Goal: Task Accomplishment & Management: Manage account settings

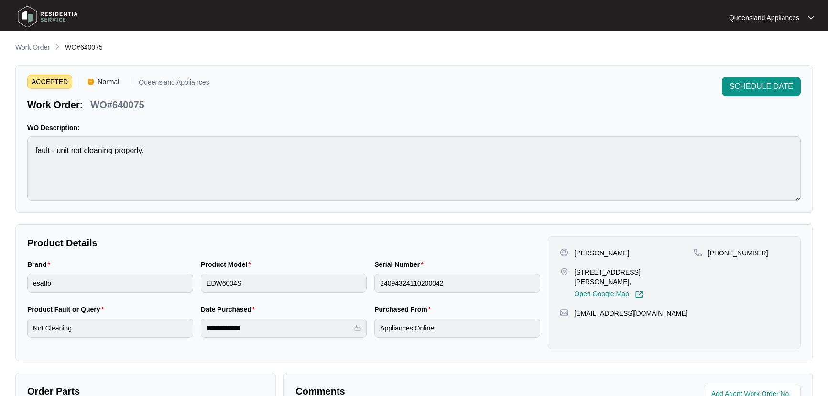
click at [32, 36] on main "**********" at bounding box center [414, 317] width 828 height 634
click at [32, 44] on p "Work Order" at bounding box center [32, 48] width 34 height 10
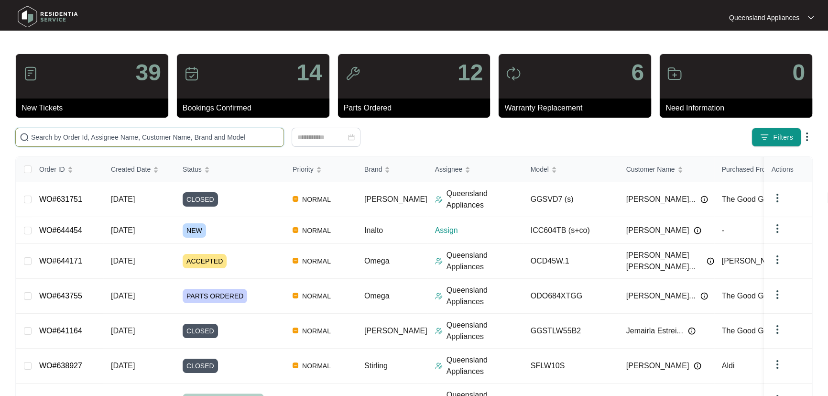
click at [139, 133] on input "text" at bounding box center [155, 137] width 249 height 11
paste input "644392"
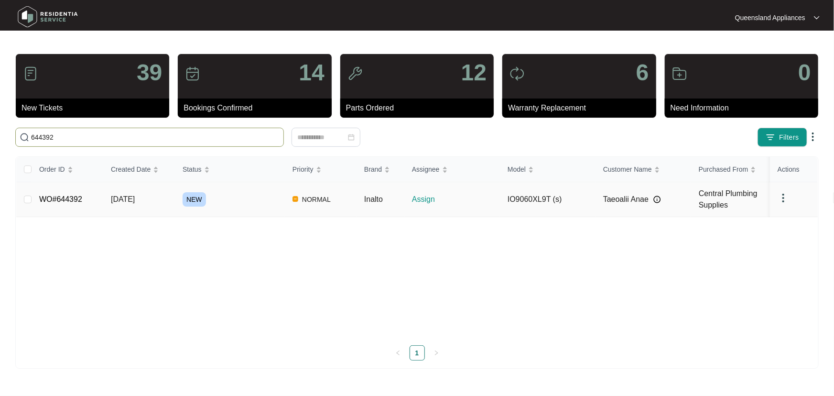
type input "644392"
click at [238, 196] on div "NEW" at bounding box center [234, 199] width 102 height 14
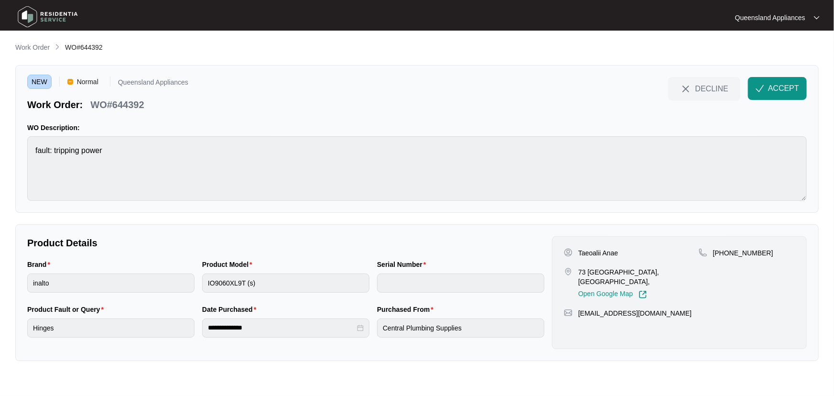
click at [130, 101] on p "WO#644392" at bounding box center [117, 104] width 54 height 13
copy p "644392"
click at [748, 247] on div "Taeoalii Anae [GEOGRAPHIC_DATA], Open Google Map [PHONE_NUMBER] [EMAIL_ADDRESS]…" at bounding box center [679, 292] width 255 height 113
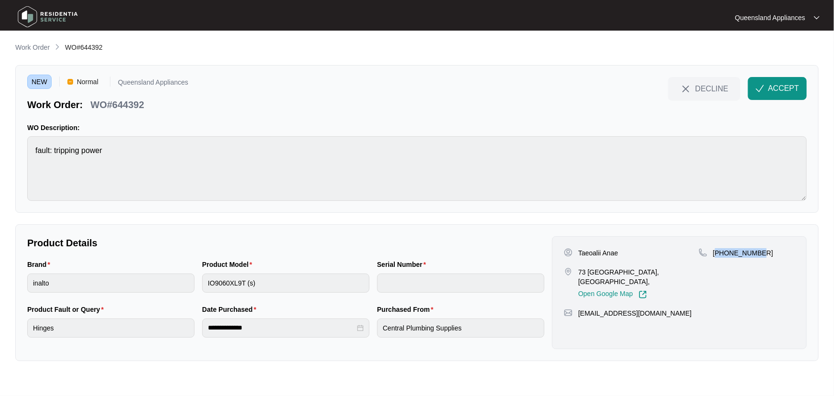
copy p "61474509870"
click at [780, 85] on span "ACCEPT" at bounding box center [783, 88] width 31 height 11
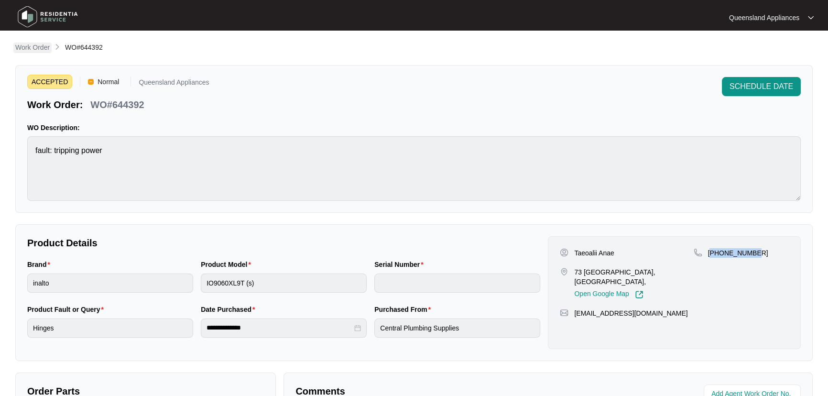
click at [37, 44] on p "Work Order" at bounding box center [32, 48] width 34 height 10
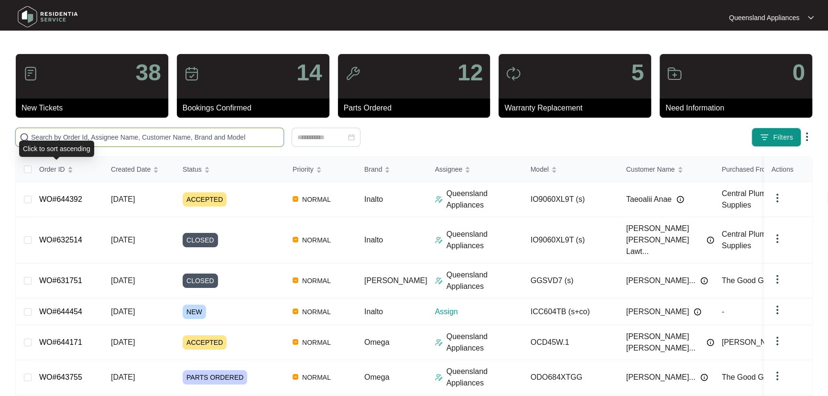
click at [88, 135] on input "text" at bounding box center [155, 137] width 249 height 11
paste input "644454"
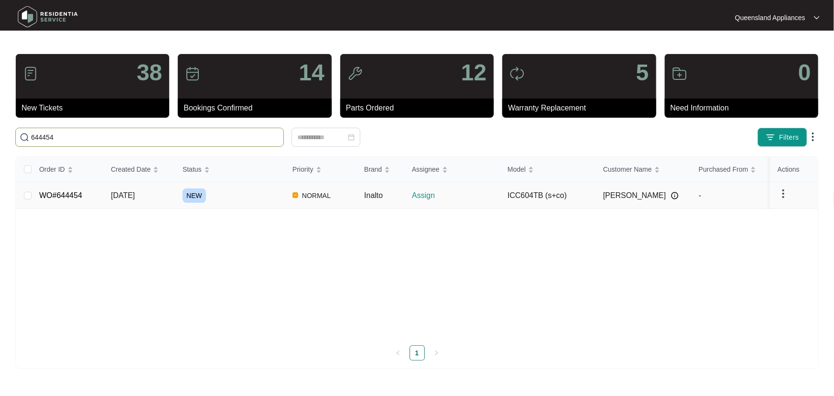
type input "644454"
click at [235, 198] on div "NEW" at bounding box center [234, 195] width 102 height 14
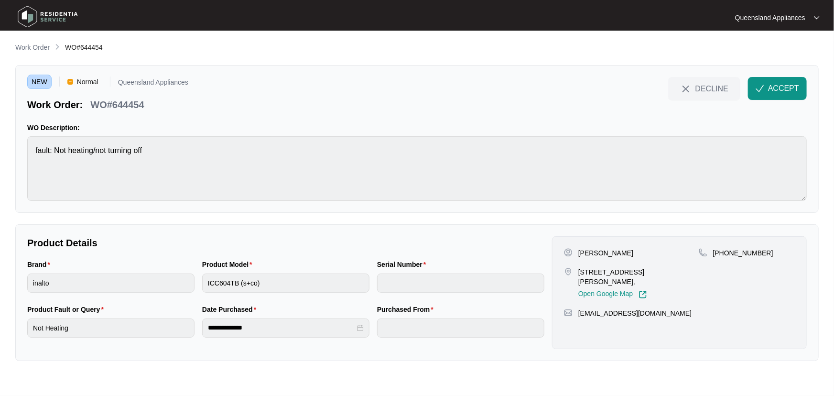
click at [746, 253] on p "[PHONE_NUMBER]" at bounding box center [743, 253] width 60 height 10
drag, startPoint x: 724, startPoint y: 253, endPoint x: 774, endPoint y: 251, distance: 50.2
click at [774, 251] on div "[PHONE_NUMBER]" at bounding box center [747, 253] width 96 height 10
copy p "413613306"
click at [124, 104] on p "WO#644454" at bounding box center [117, 104] width 54 height 13
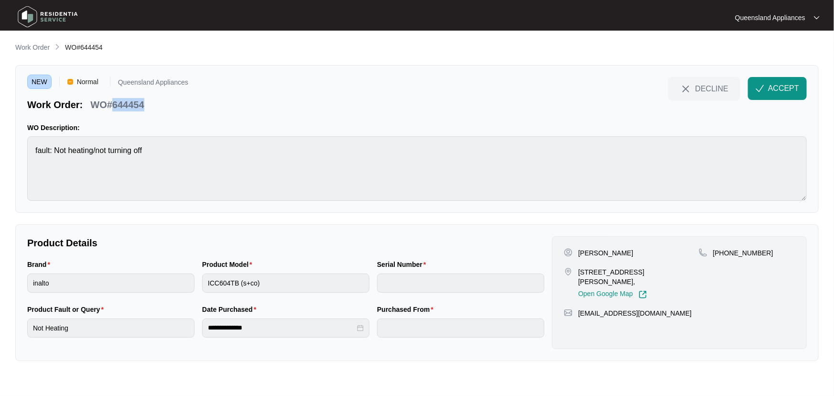
click at [124, 104] on p "WO#644454" at bounding box center [117, 104] width 54 height 13
copy p "644454"
click at [779, 85] on span "ACCEPT" at bounding box center [783, 88] width 31 height 11
